Goal: Task Accomplishment & Management: Use online tool/utility

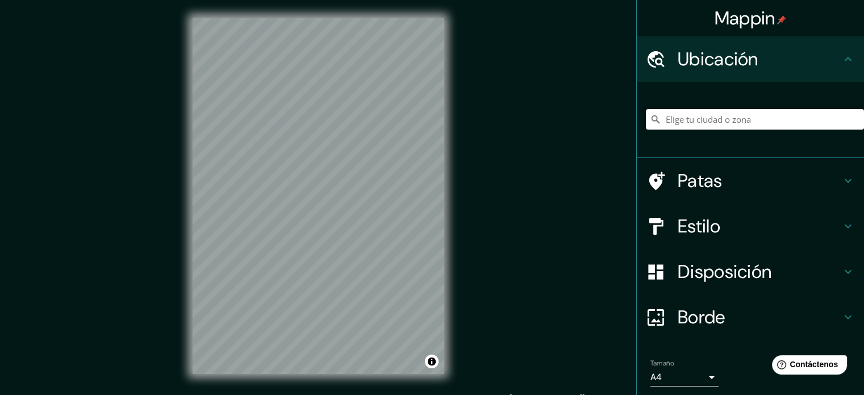
click at [729, 118] on input "Elige tu ciudad o zona" at bounding box center [755, 119] width 218 height 20
paste input "37.40245360221049, -1.5771407773103225"
type input "37.40245360221049, -1.5771407773103225"
click at [749, 127] on input "37.40245360221049, -1.5771407773103225" at bounding box center [755, 119] width 218 height 20
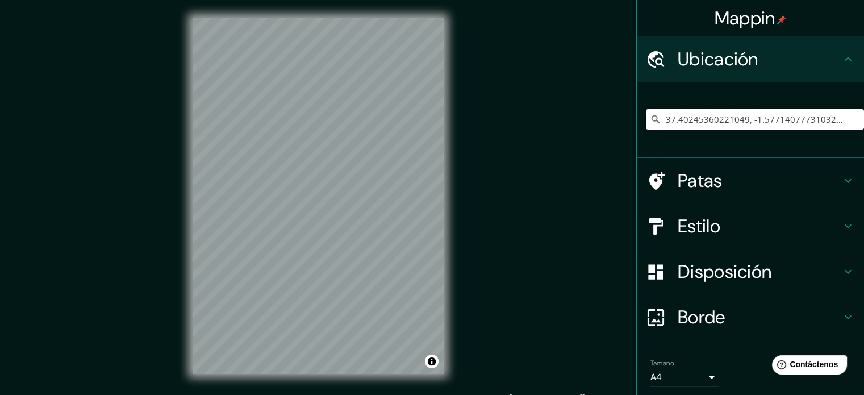
click at [749, 127] on input "37.40245360221049, -1.5771407773103225" at bounding box center [755, 119] width 218 height 20
paste input "37.40245360221049, -1.5771407773103225"
type input "37.40245360221049, -1.5771407773103225"
click at [824, 125] on input "37.40245360221049, -1.5771407773103225" at bounding box center [755, 119] width 218 height 20
click at [824, 124] on input "37.40245360221049, -1.5771407773103225" at bounding box center [755, 119] width 218 height 20
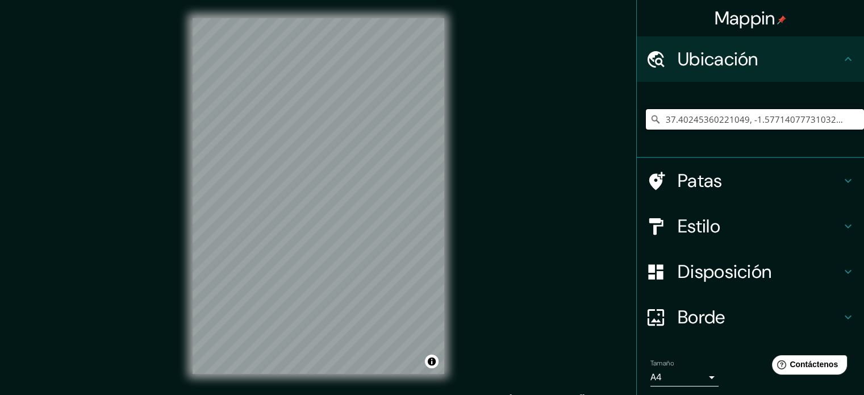
click at [824, 124] on input "37.40245360221049, -1.5771407773103225" at bounding box center [755, 119] width 218 height 20
click at [827, 66] on h4 "Ubicación" at bounding box center [759, 59] width 164 height 23
click at [687, 114] on input "Elige tu ciudad o zona" at bounding box center [755, 119] width 218 height 20
paste input "37.40245360221049, -1.5771407773103225"
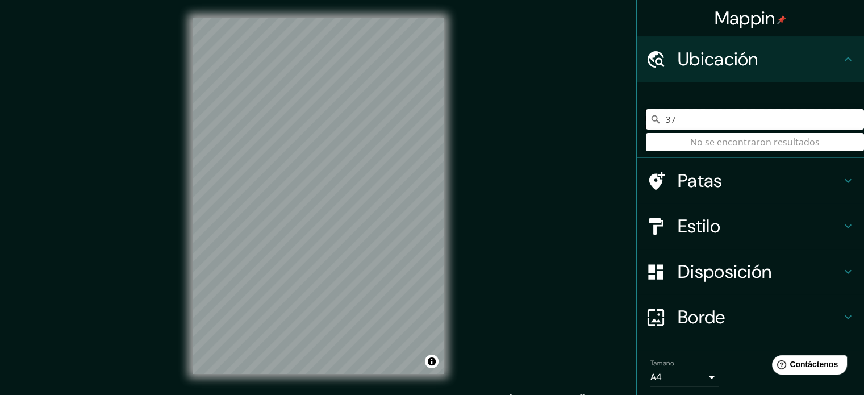
type input "3"
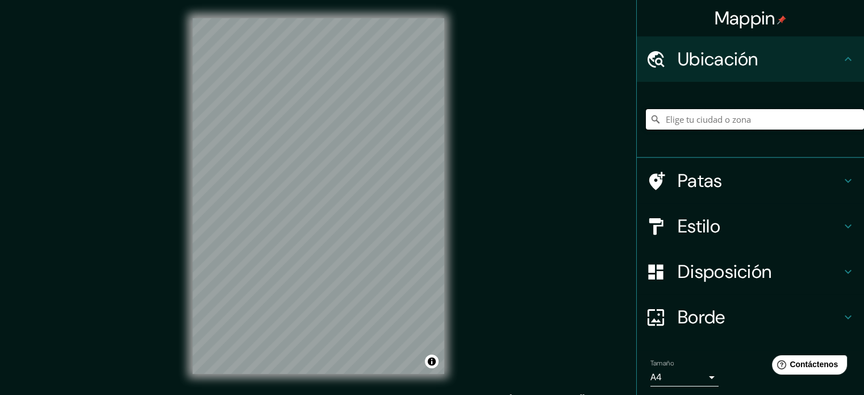
paste input "37.40245360221049, -1.5771407773103225"
type input "37.40245360221049, -1.5771407773103225"
